Goal: Information Seeking & Learning: Learn about a topic

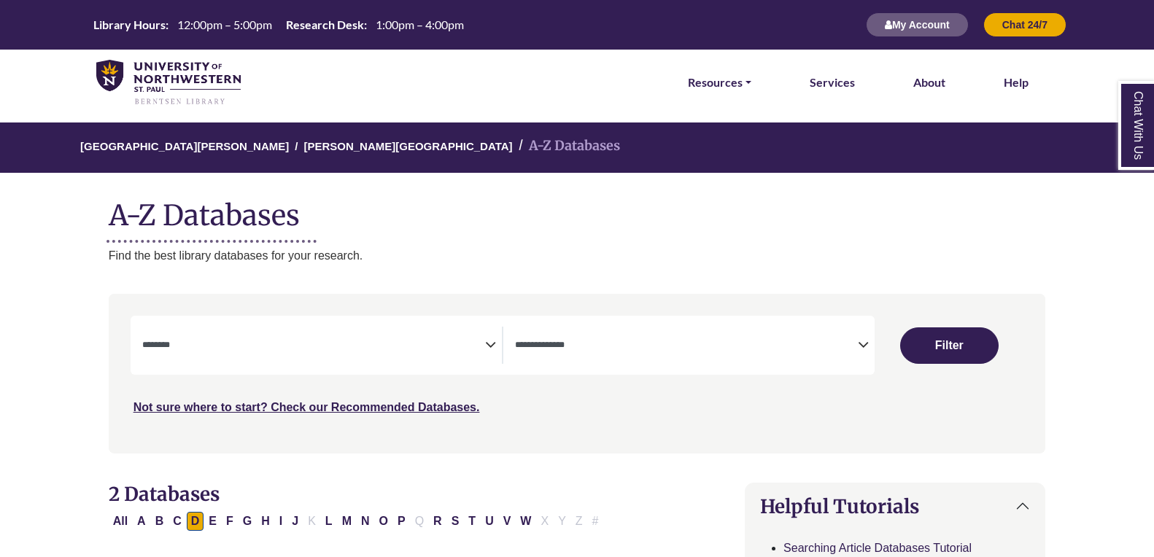
select select "Database Subject Filter"
select select "Database Types Filter"
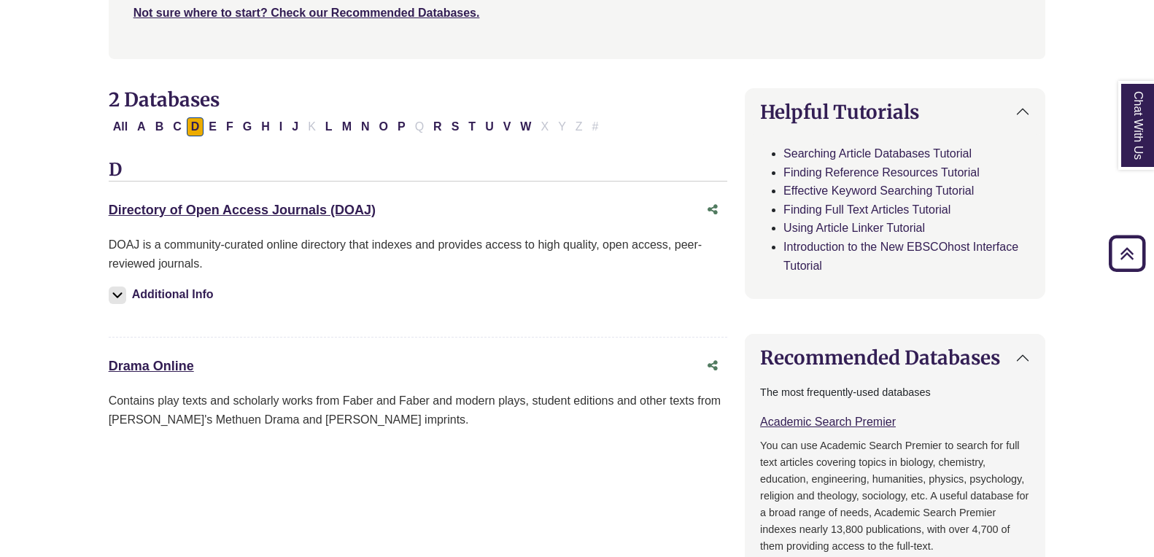
scroll to position [395, 0]
click at [163, 364] on link "Drama Online This link opens in a new window" at bounding box center [151, 365] width 85 height 15
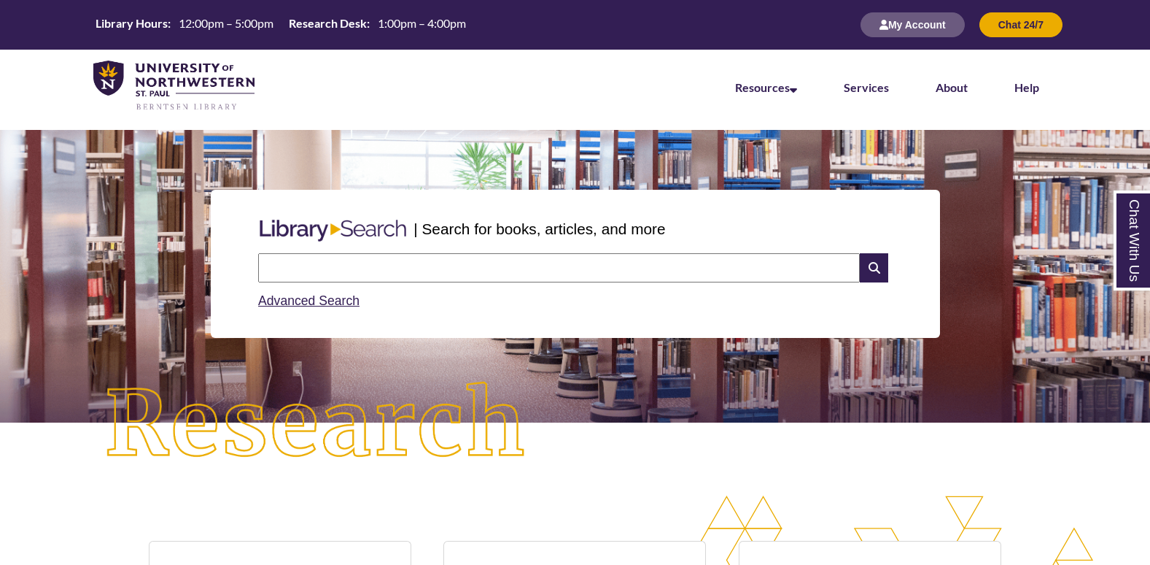
click at [653, 71] on nav "Resources Find Resources Library Search Databases & Articles Interlibrary Loan …" at bounding box center [575, 86] width 1150 height 73
click at [547, 268] on input "text" at bounding box center [559, 267] width 602 height 29
type input "*****"
click at [864, 262] on icon at bounding box center [874, 267] width 28 height 29
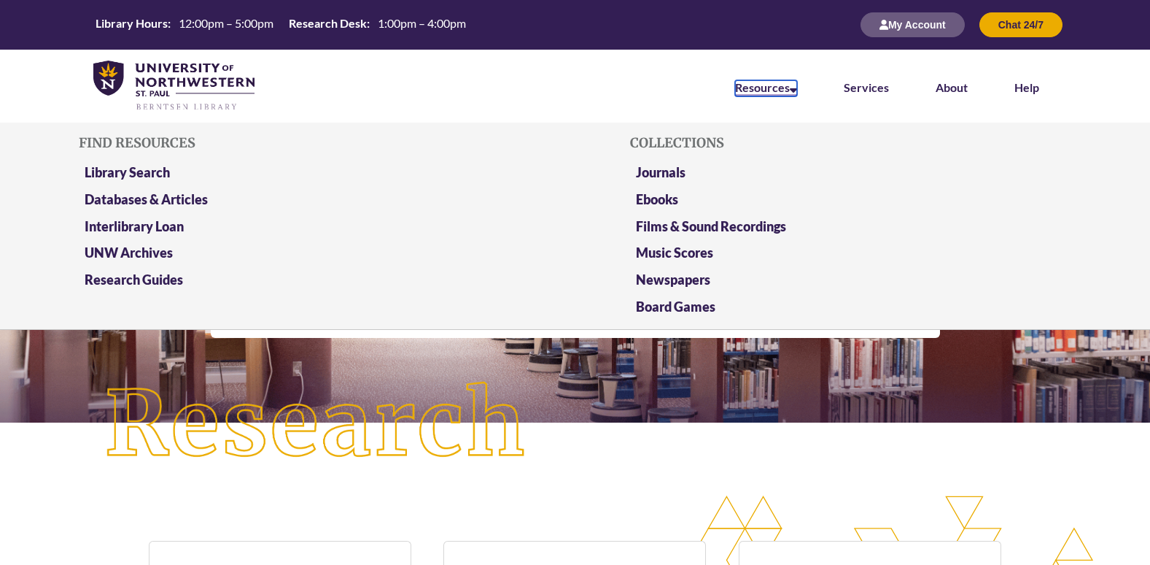
click at [742, 92] on link "Resources" at bounding box center [766, 88] width 62 height 16
click at [182, 200] on link "Databases & Articles" at bounding box center [146, 200] width 123 height 18
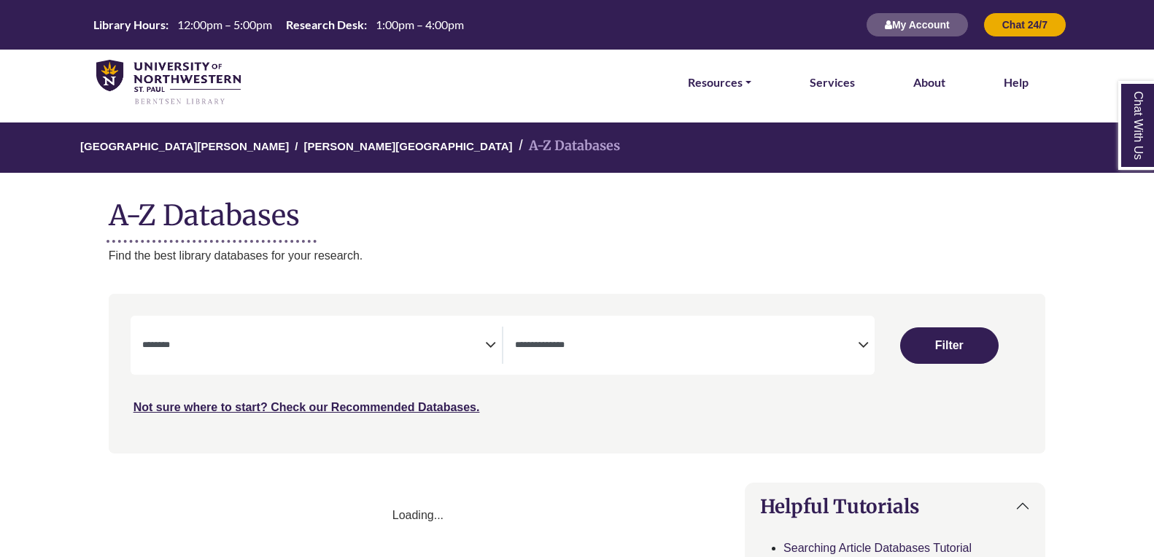
select select "Database Subject Filter"
select select "Database Types Filter"
select select "Database Subject Filter"
select select "Database Types Filter"
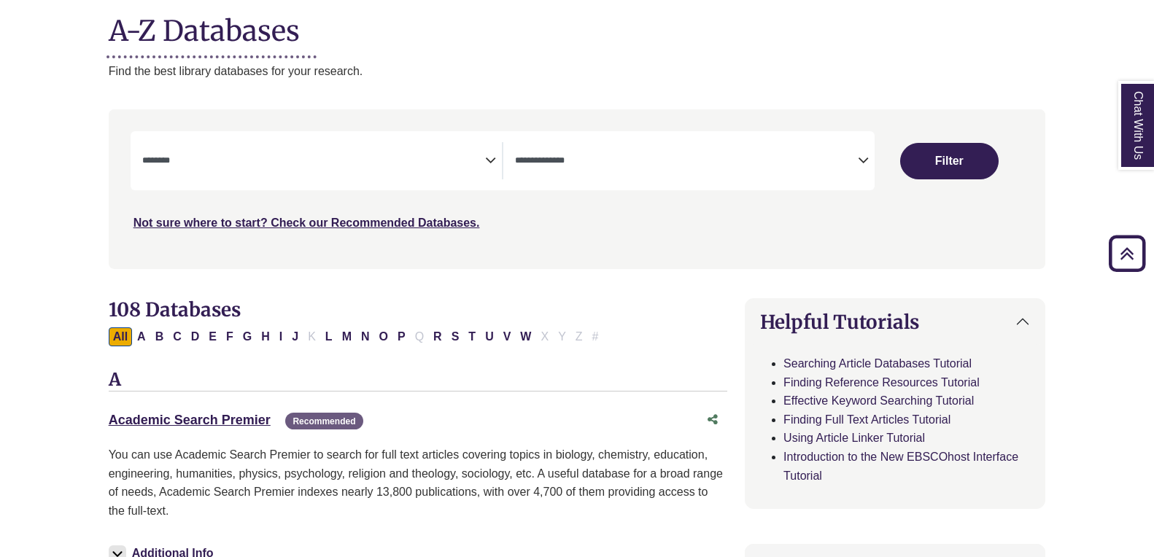
scroll to position [166, 0]
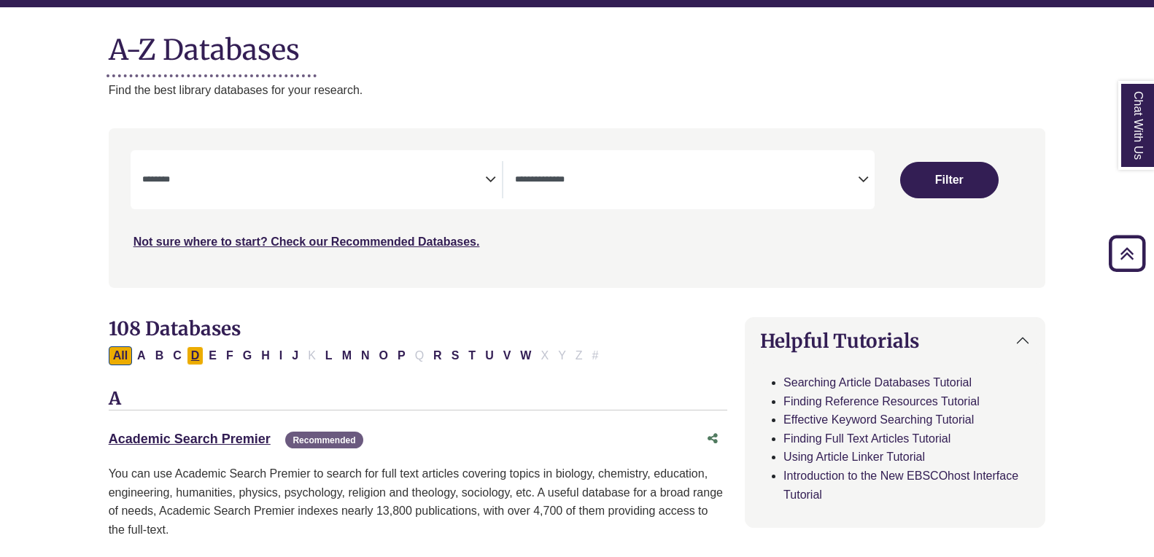
click at [191, 354] on button "D" at bounding box center [196, 355] width 18 height 19
select select "Database Subject Filter"
select select "Database Types Filter"
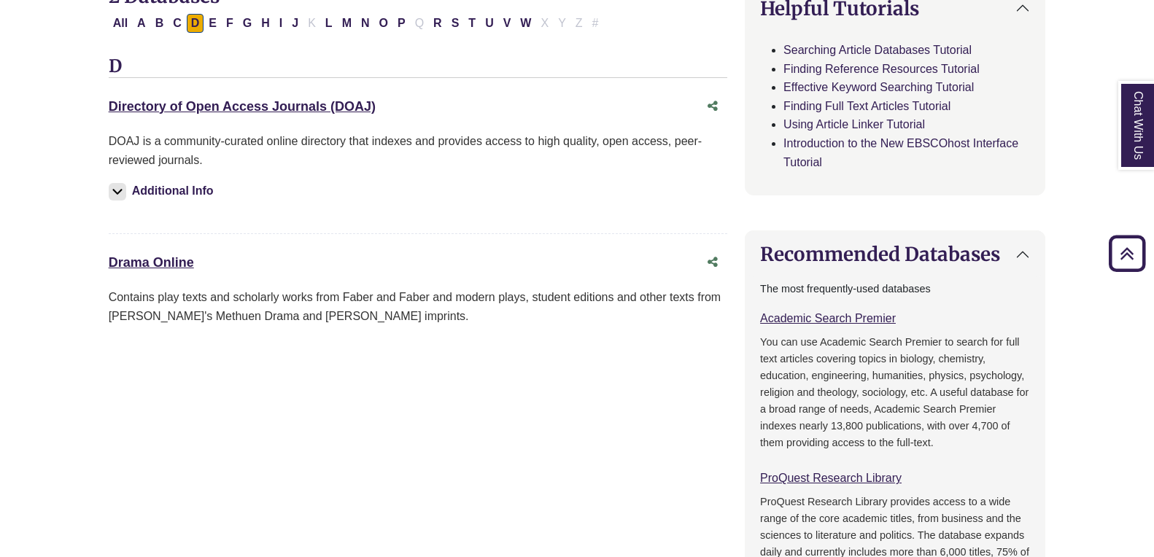
scroll to position [497, 0]
click at [252, 318] on div "Contains play texts and scholarly works from Faber and Faber and modern plays, …" at bounding box center [418, 307] width 618 height 37
click at [156, 263] on link "Drama Online This link opens in a new window" at bounding box center [151, 263] width 85 height 15
click at [309, 104] on link "Directory of Open Access Journals (DOAJ) This link opens in a new window" at bounding box center [242, 107] width 267 height 15
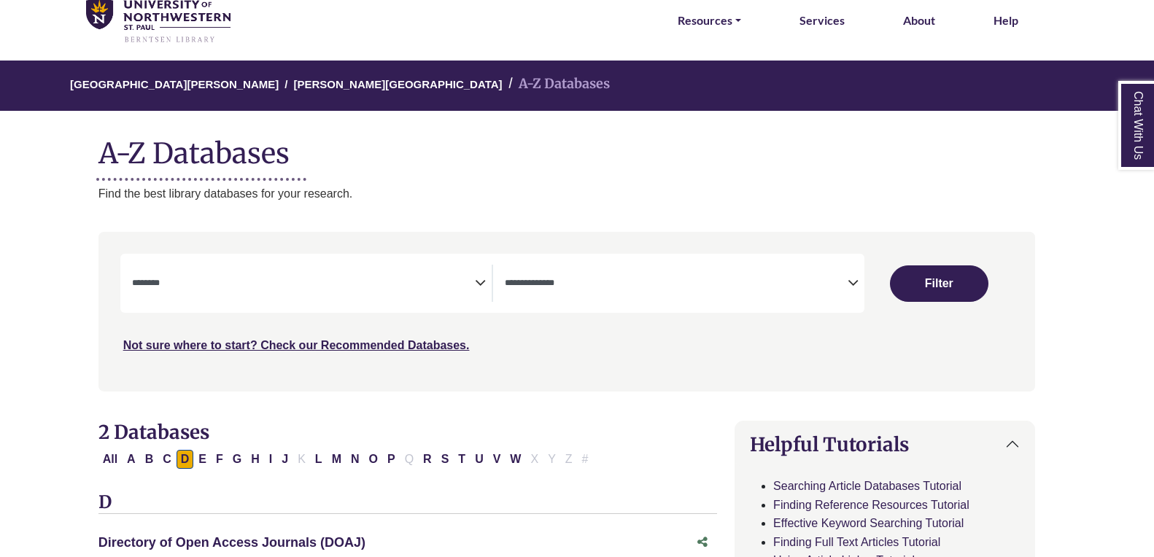
scroll to position [63, 10]
click at [314, 82] on link "[PERSON_NAME][GEOGRAPHIC_DATA]" at bounding box center [397, 82] width 209 height 15
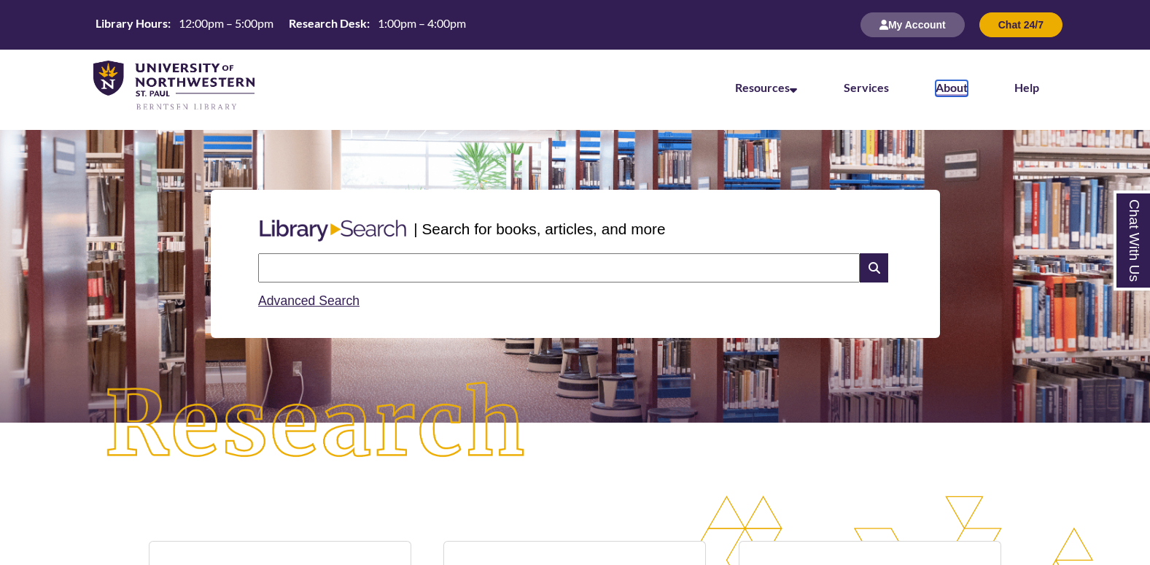
click at [950, 83] on link "About" at bounding box center [952, 88] width 32 height 16
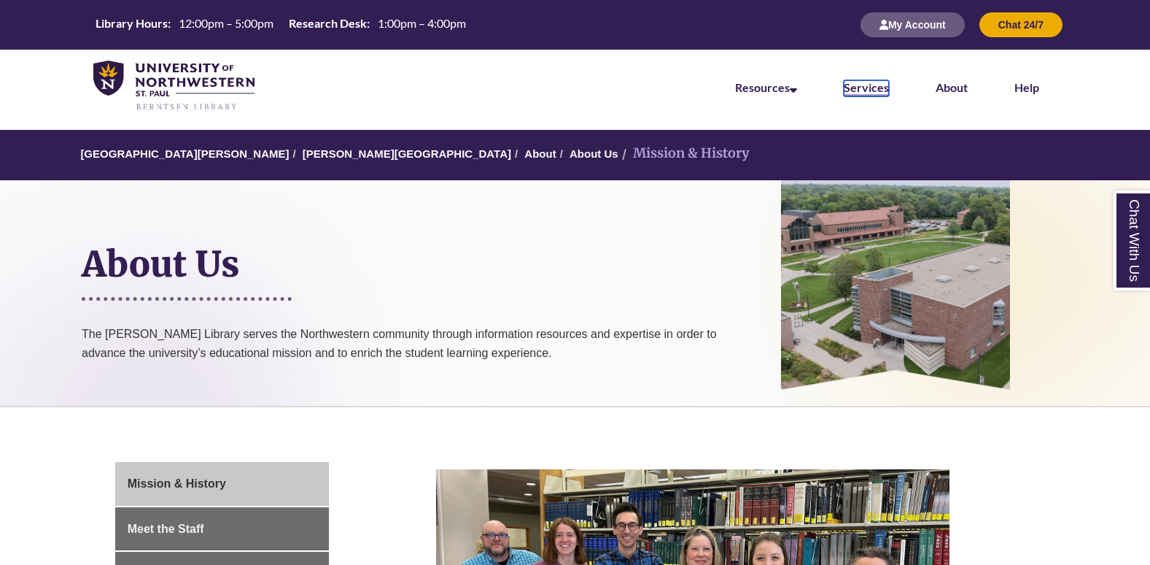
click at [857, 86] on link "Services" at bounding box center [866, 88] width 45 height 16
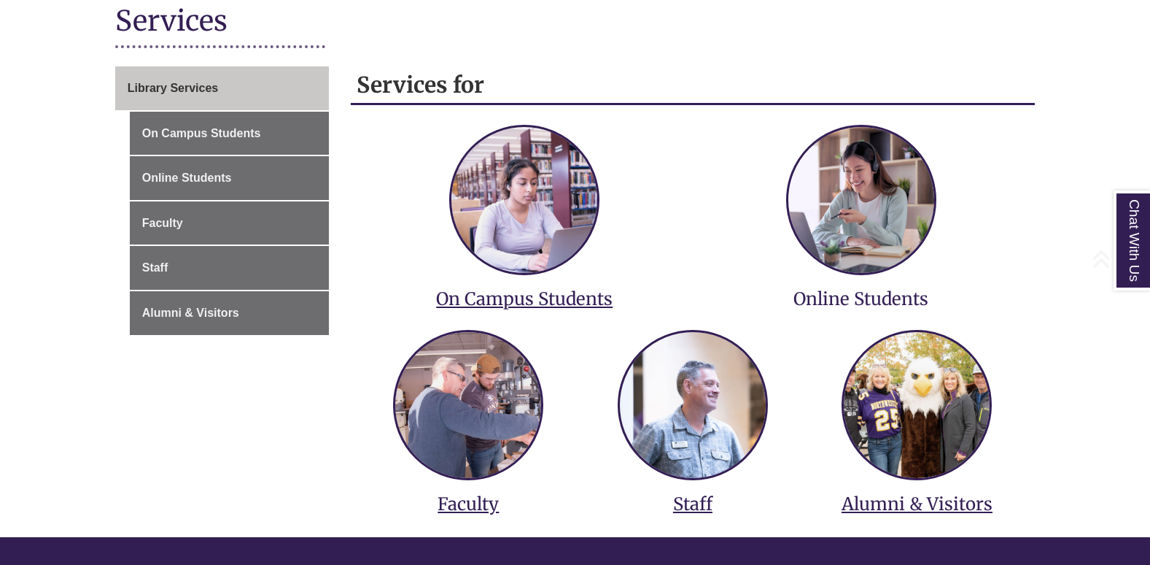
scroll to position [193, 0]
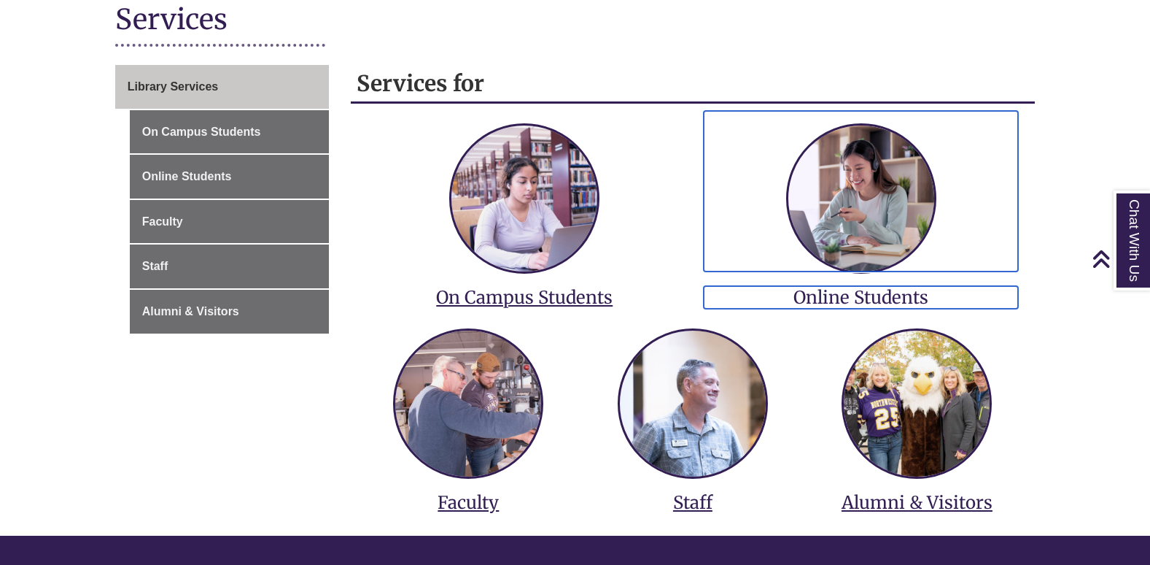
click at [814, 298] on h3 "Online Students" at bounding box center [861, 297] width 314 height 23
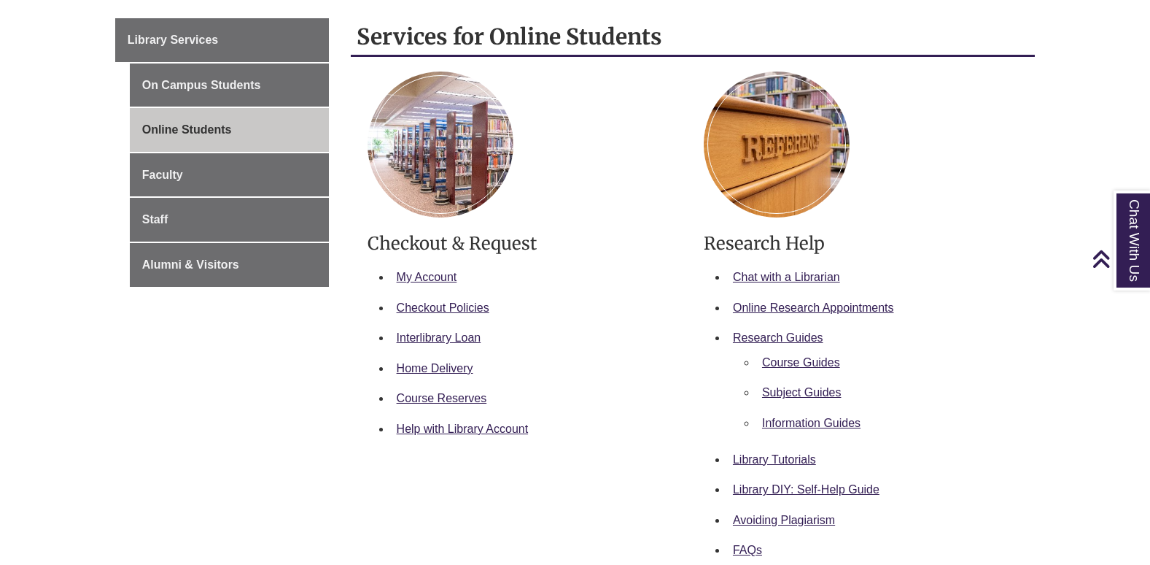
scroll to position [241, 0]
click at [470, 429] on link "Help with Library Account" at bounding box center [463, 428] width 132 height 12
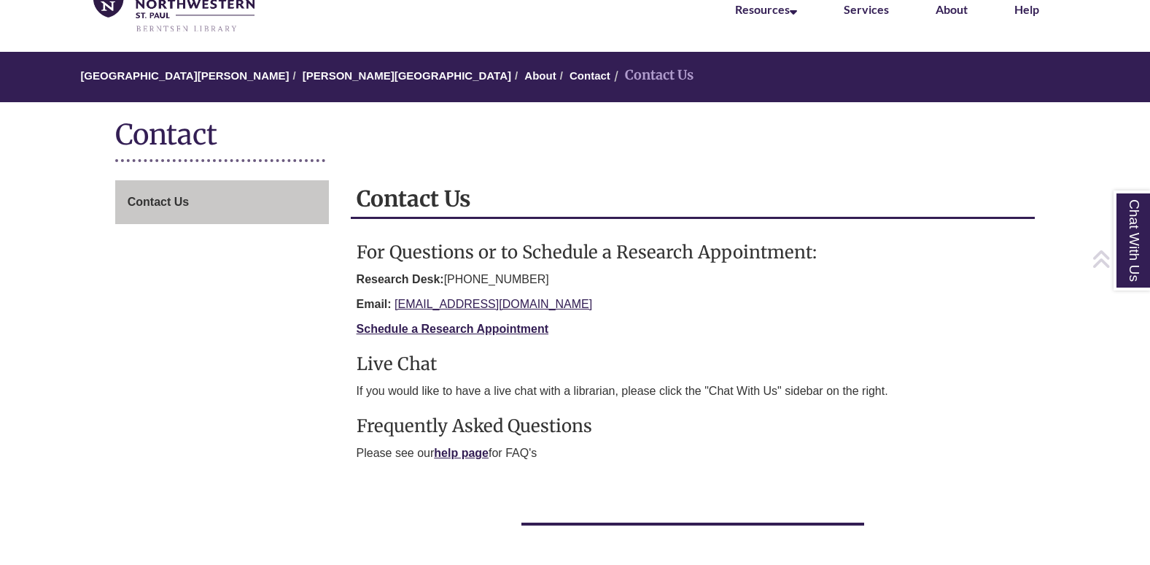
scroll to position [77, 0]
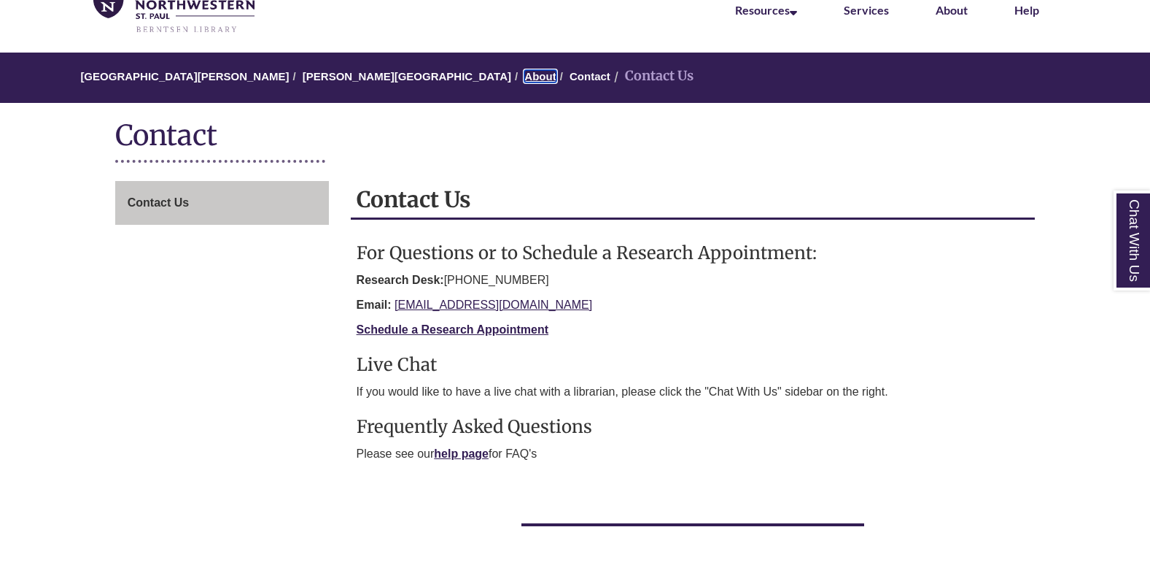
click at [524, 73] on link "About" at bounding box center [539, 76] width 31 height 12
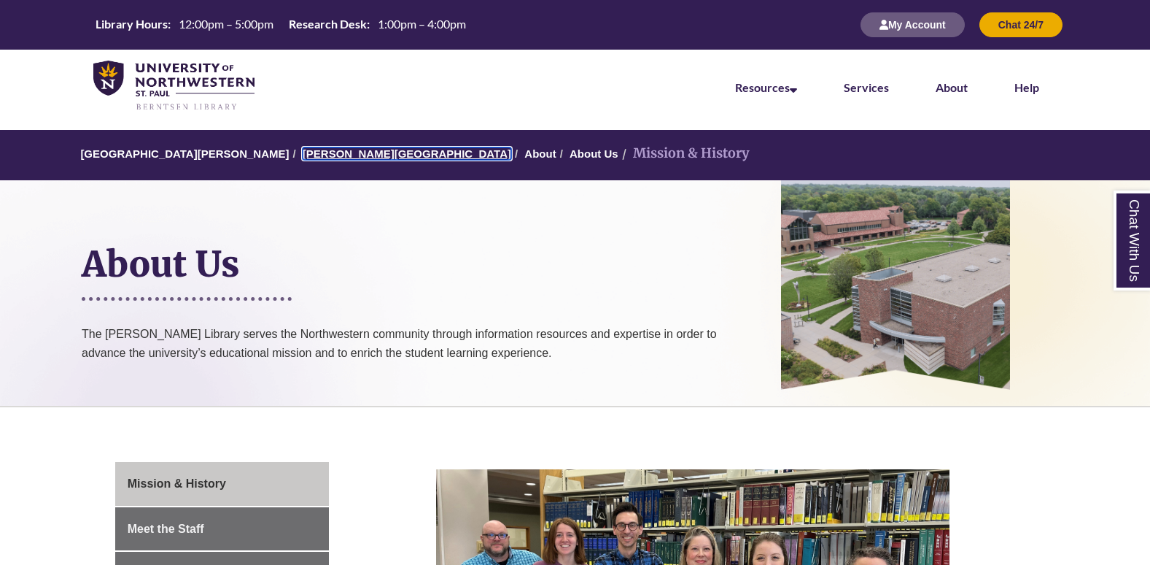
click at [357, 152] on link "[PERSON_NAME][GEOGRAPHIC_DATA]" at bounding box center [407, 153] width 209 height 12
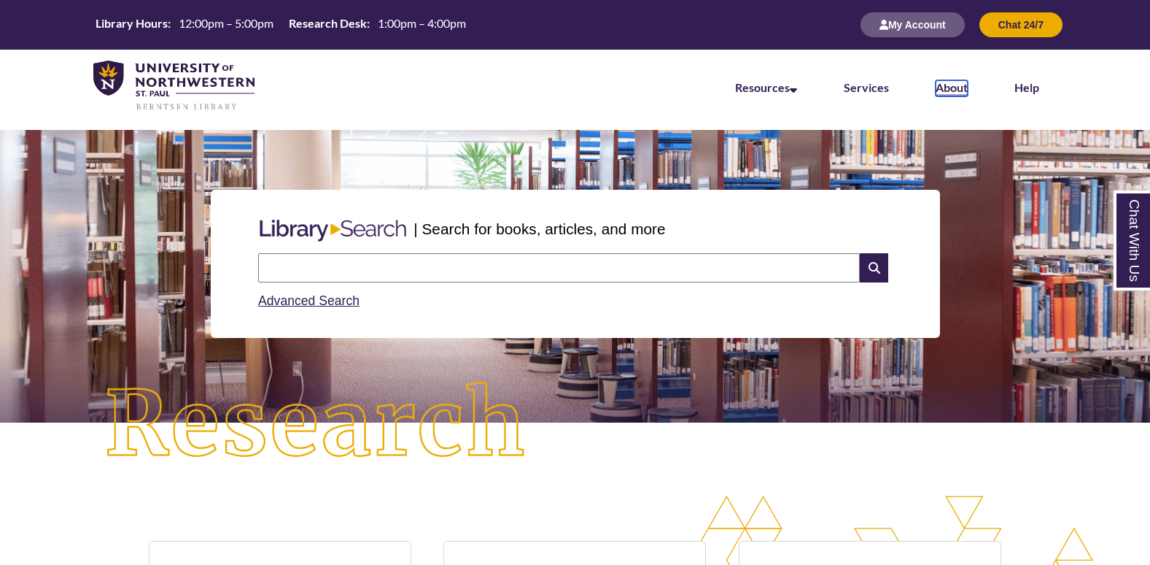
click at [942, 88] on link "About" at bounding box center [952, 88] width 32 height 16
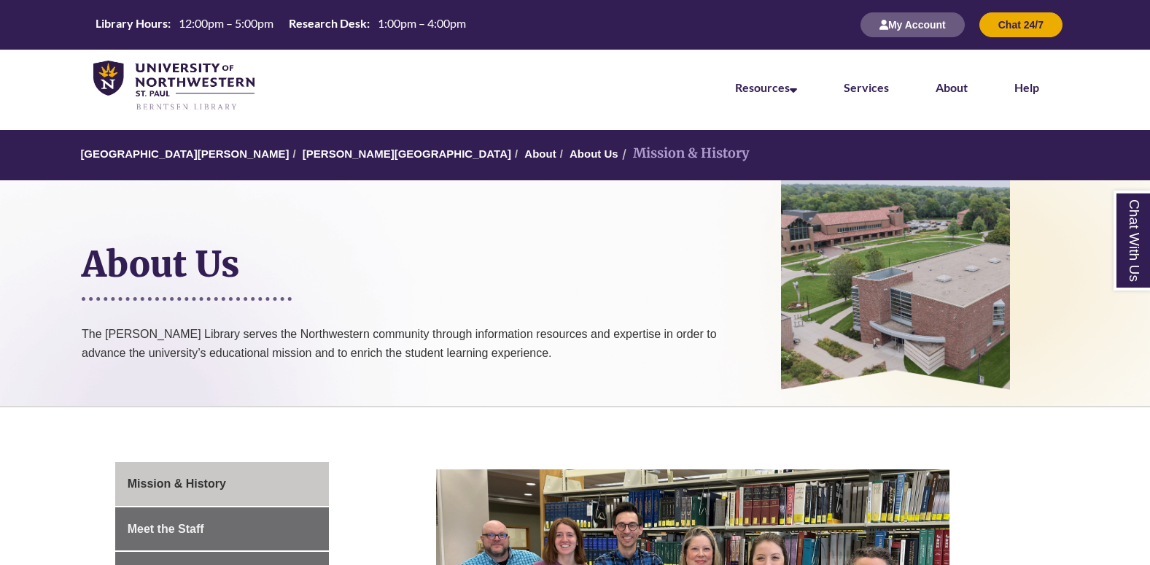
click at [883, 79] on li "Services" at bounding box center [867, 86] width 92 height 73
click at [858, 97] on li "Services" at bounding box center [867, 86] width 92 height 73
click at [864, 84] on link "Services" at bounding box center [866, 88] width 45 height 16
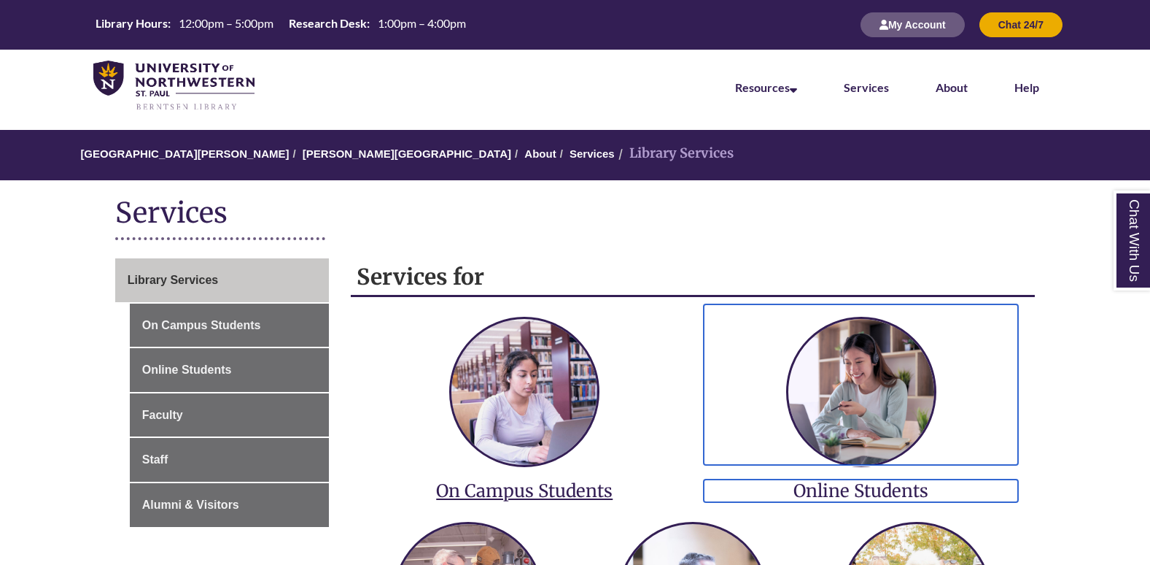
click at [812, 483] on h3 "Online Students" at bounding box center [861, 490] width 314 height 23
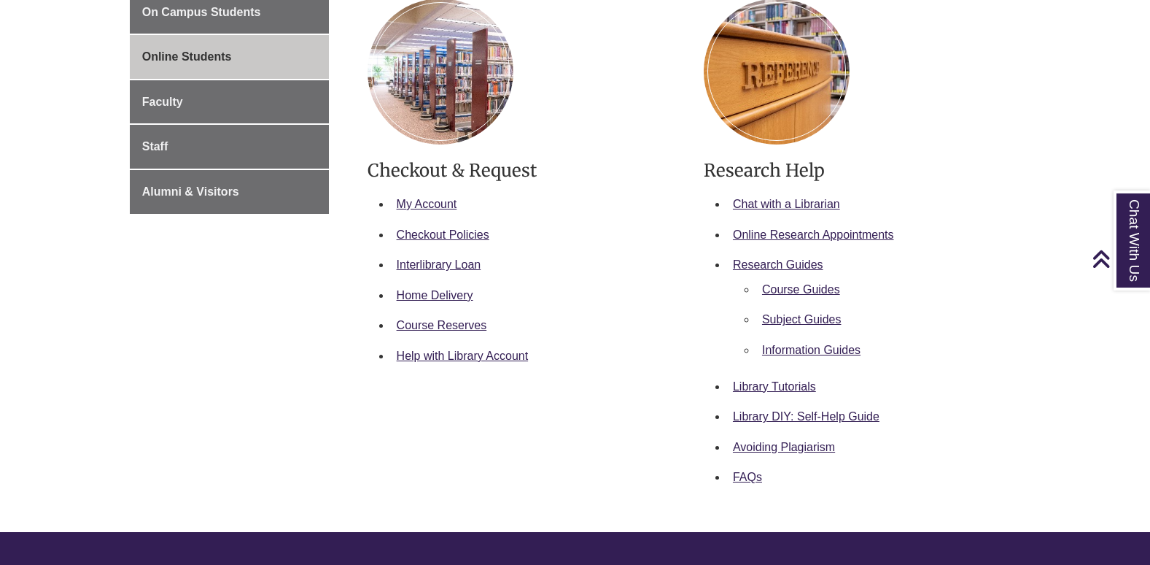
scroll to position [314, 0]
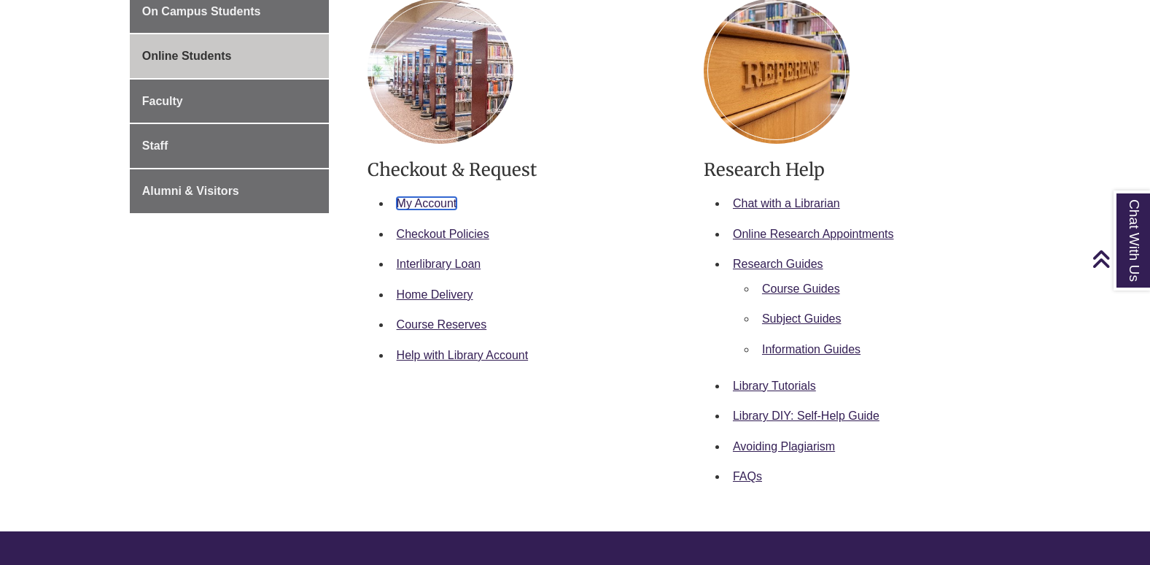
click at [424, 198] on link "My Account" at bounding box center [427, 203] width 61 height 12
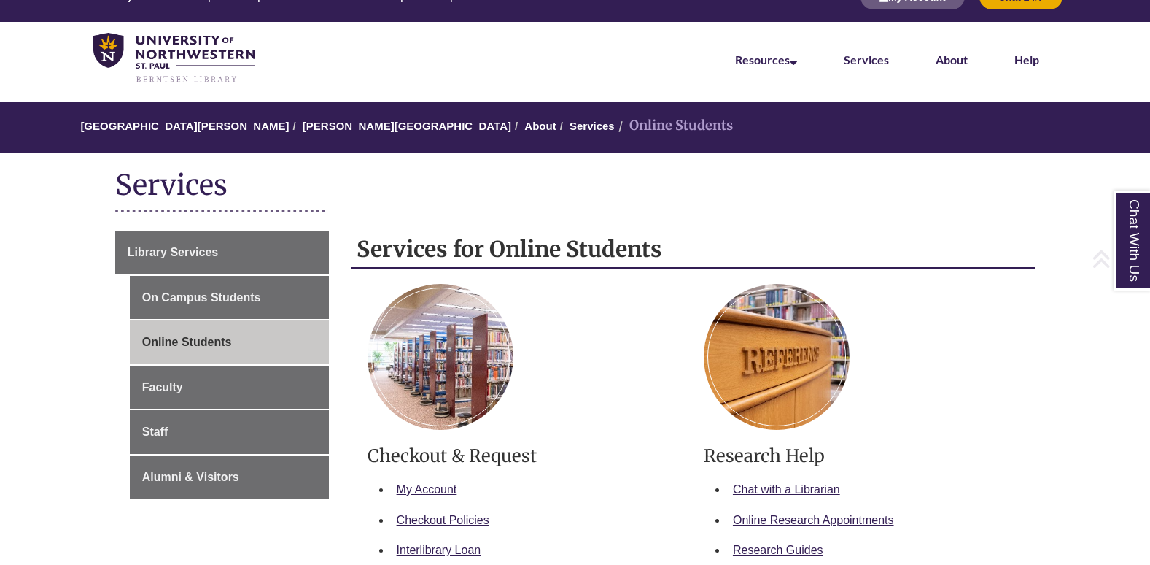
scroll to position [26, 0]
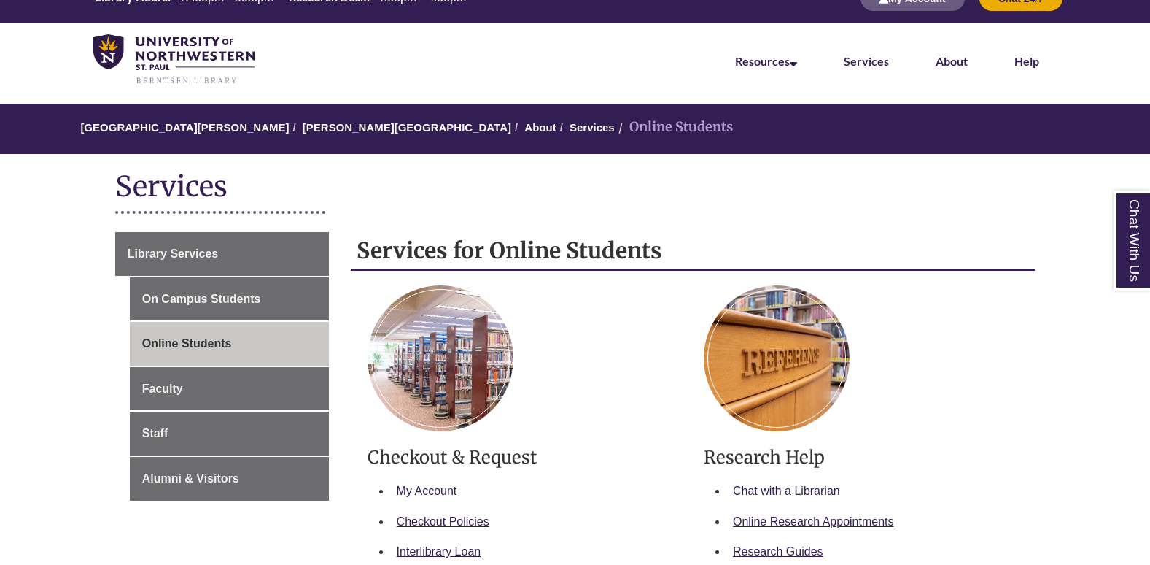
click at [352, 120] on li "[PERSON_NAME][GEOGRAPHIC_DATA]" at bounding box center [401, 128] width 222 height 18
click at [352, 131] on link "[PERSON_NAME][GEOGRAPHIC_DATA]" at bounding box center [407, 127] width 209 height 12
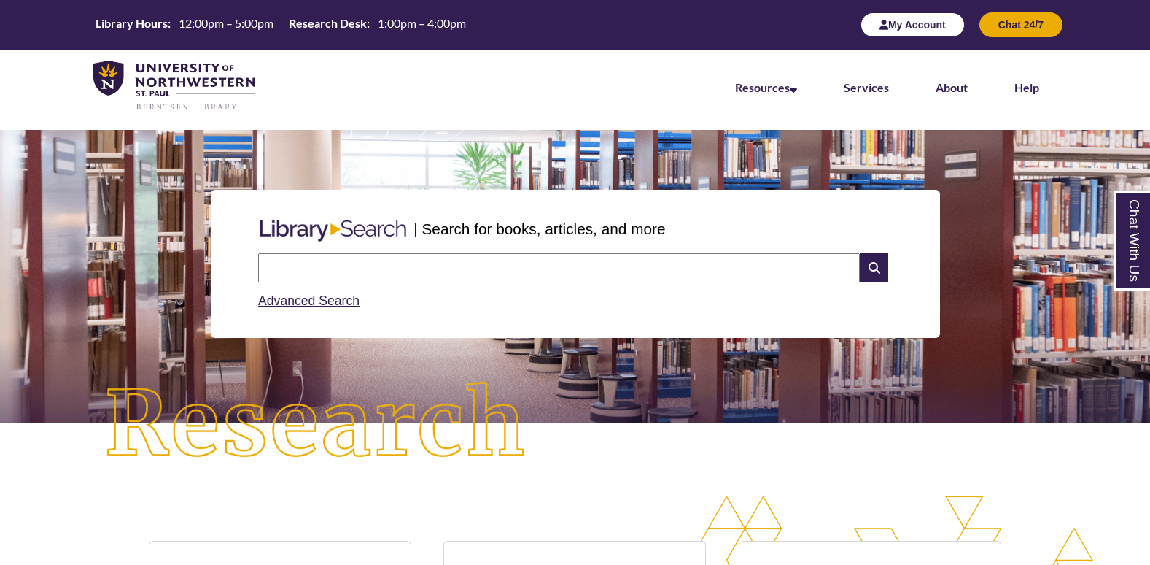
click at [894, 20] on button "My Account" at bounding box center [913, 24] width 104 height 25
